Goal: Transaction & Acquisition: Purchase product/service

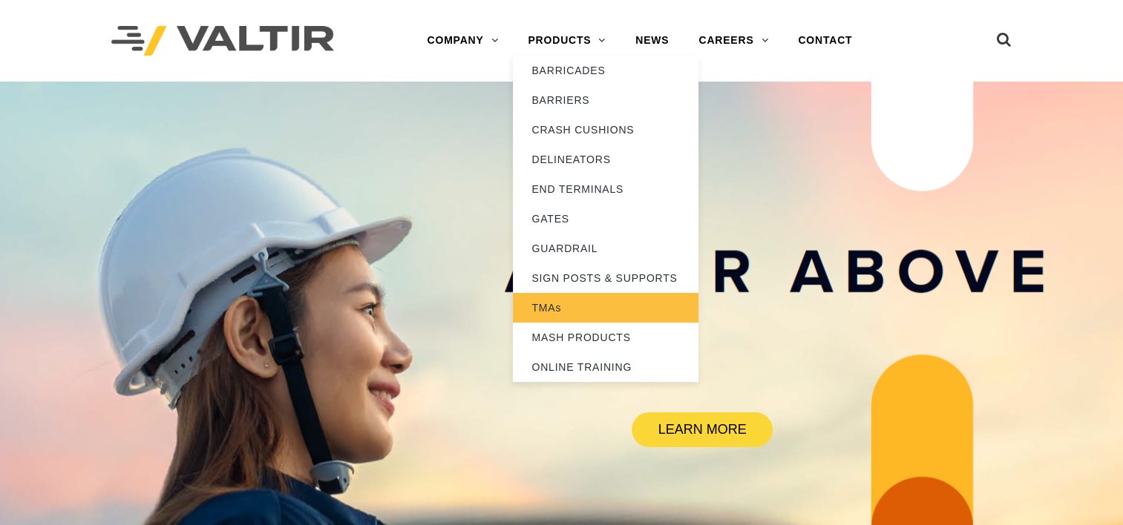
click at [556, 305] on link "TMAs" at bounding box center [606, 308] width 186 height 30
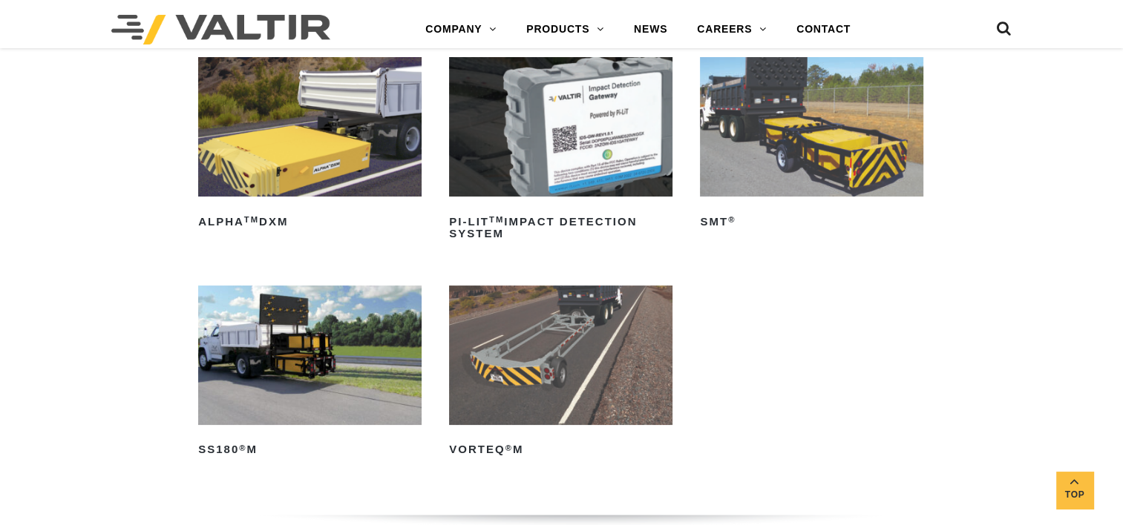
scroll to position [297, 0]
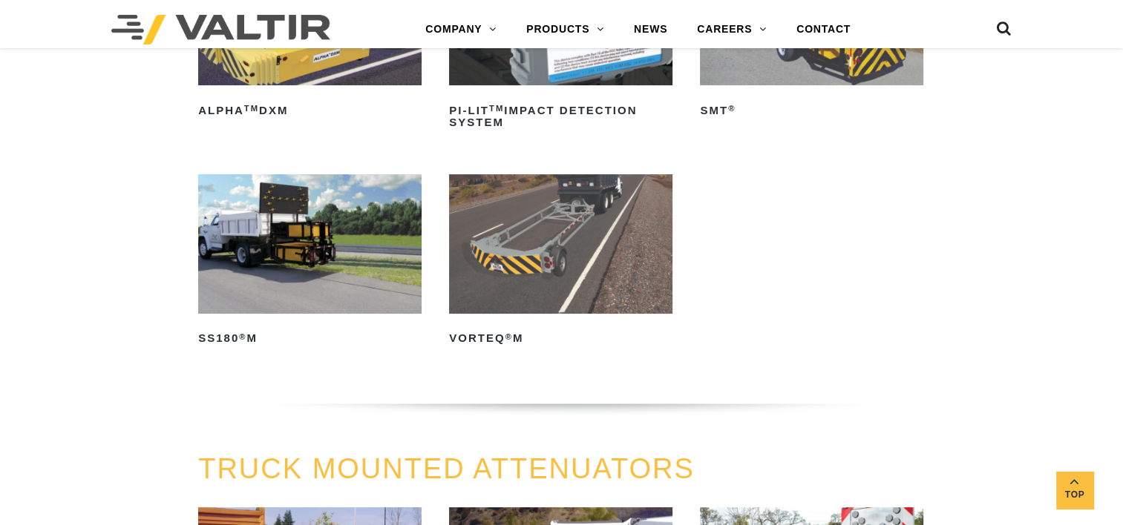
click at [326, 289] on img at bounding box center [309, 244] width 223 height 140
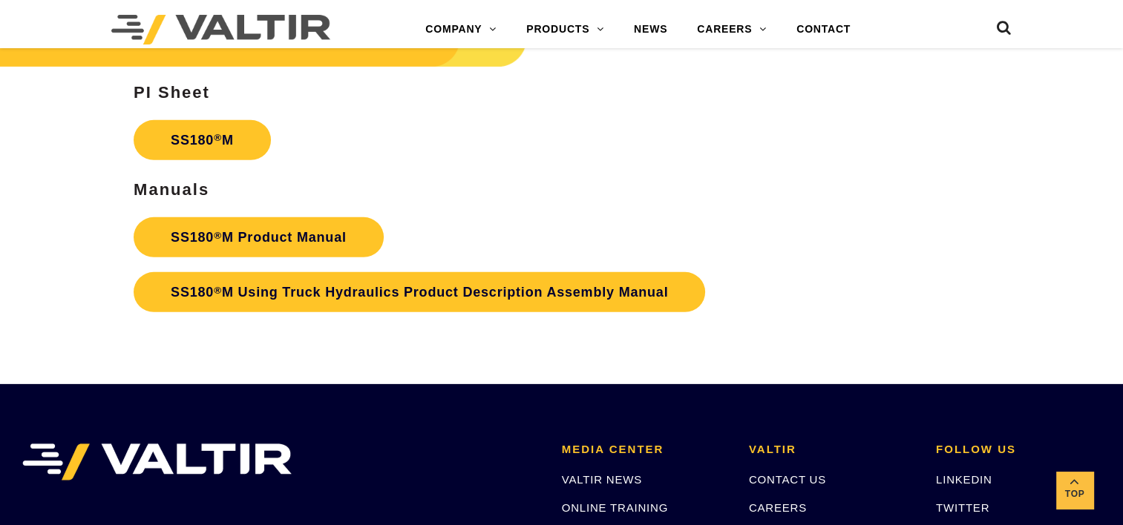
scroll to position [4601, 0]
